Goal: Use online tool/utility: Utilize a website feature to perform a specific function

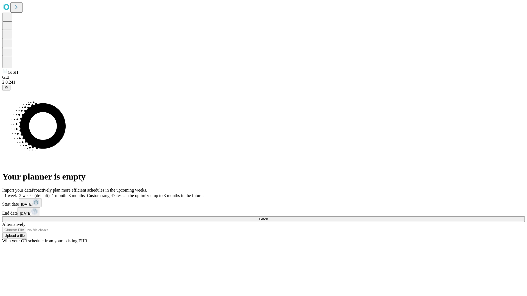
click at [268, 217] on span "Fetch" at bounding box center [263, 219] width 9 height 4
